Goal: Transaction & Acquisition: Purchase product/service

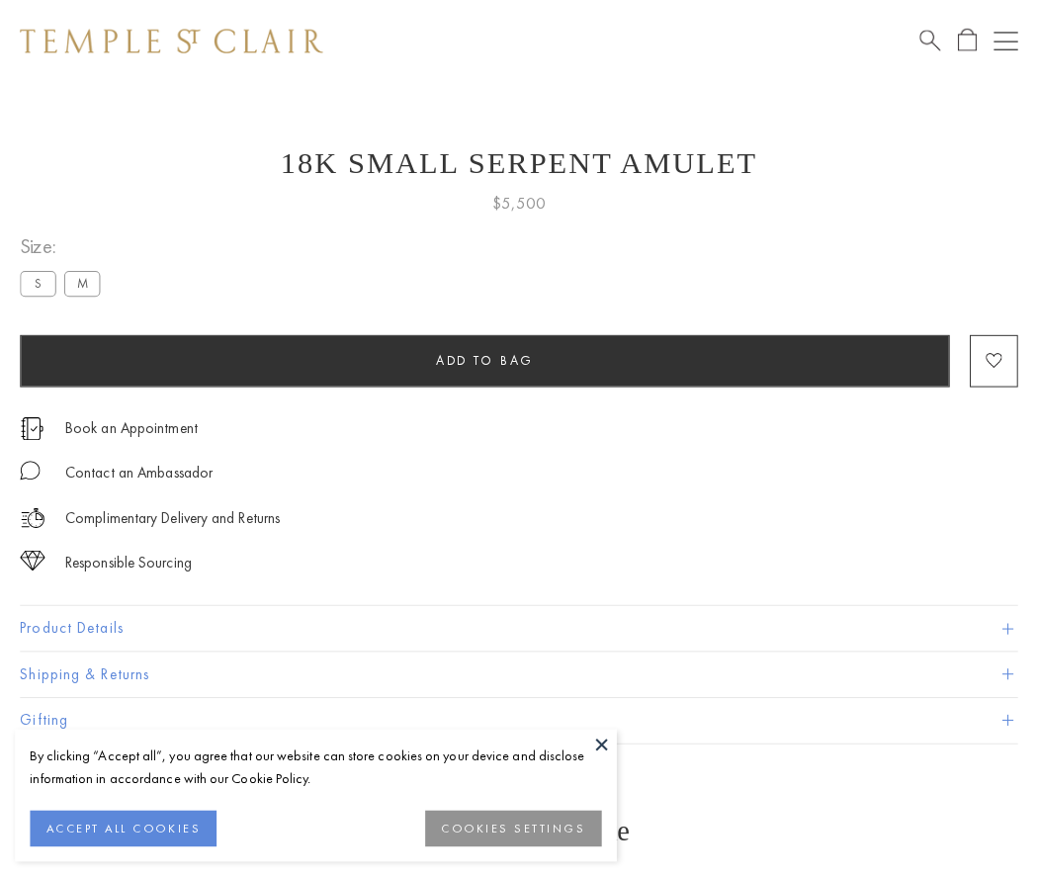
scroll to position [79, 0]
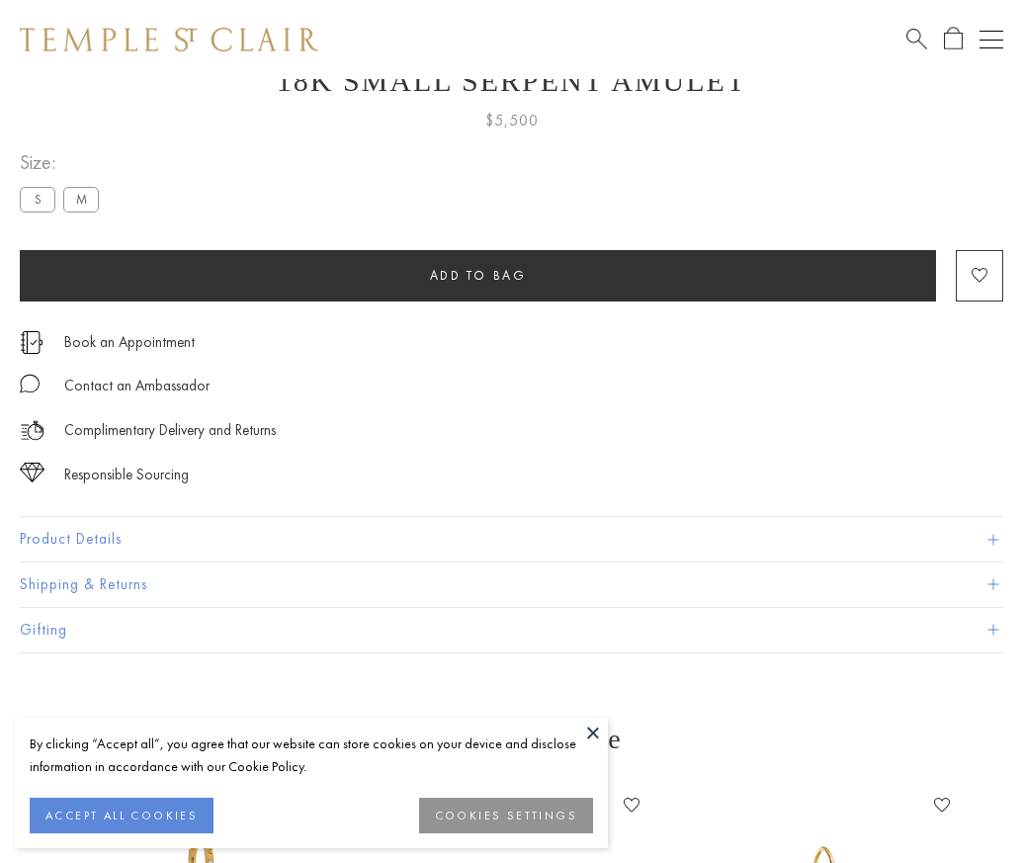
click at [478, 275] on span "Add to bag" at bounding box center [478, 275] width 97 height 17
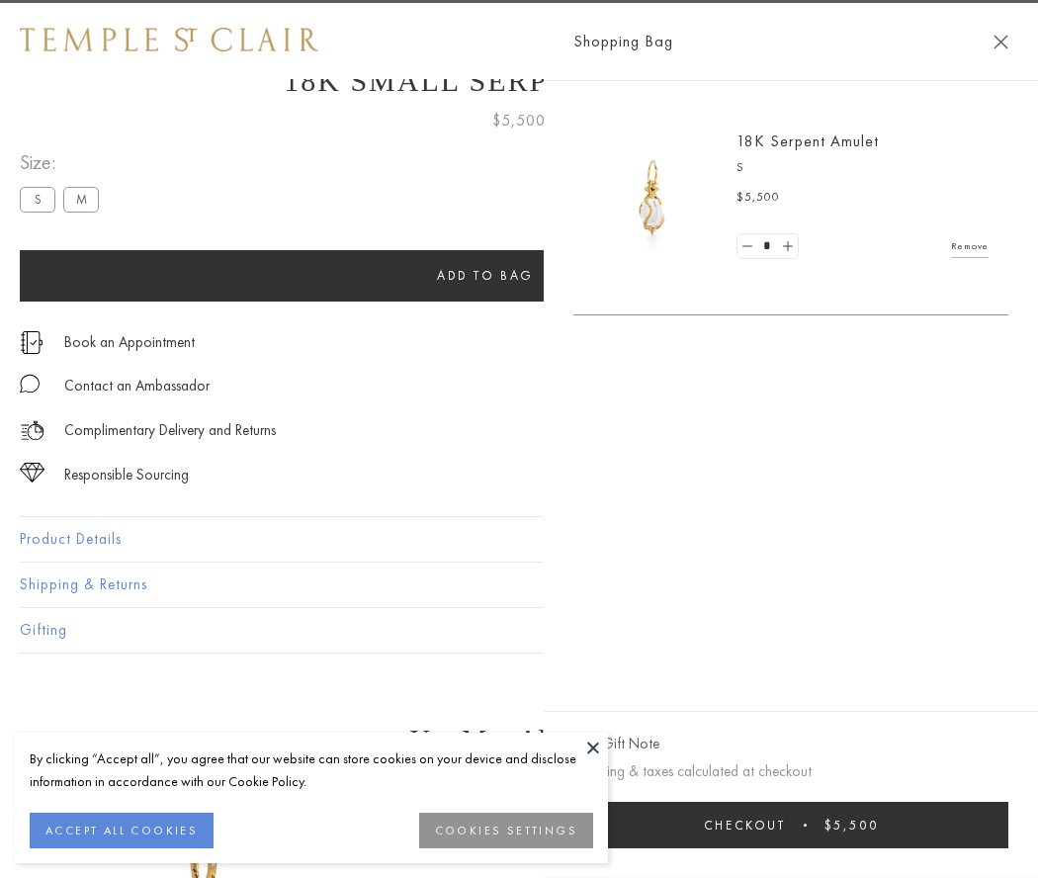
click at [990, 825] on button "Checkout $5,500" at bounding box center [790, 825] width 435 height 46
